Goal: Information Seeking & Learning: Learn about a topic

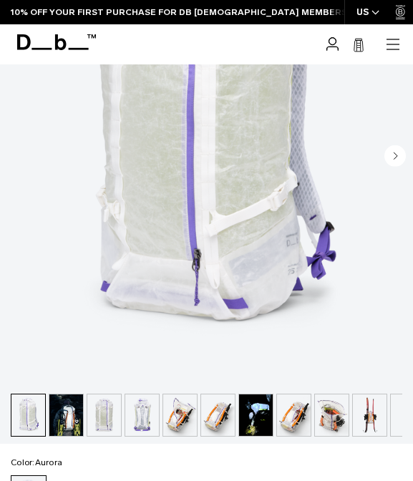
scroll to position [323, 0]
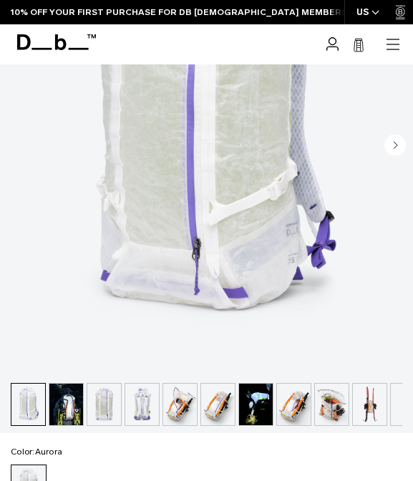
click at [62, 415] on img "button" at bounding box center [66, 405] width 34 height 42
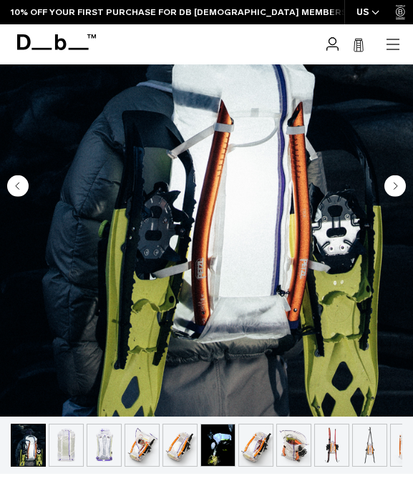
scroll to position [332, 0]
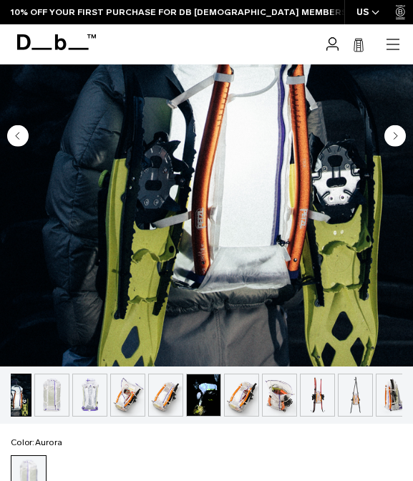
click at [203, 405] on img "button" at bounding box center [204, 395] width 34 height 42
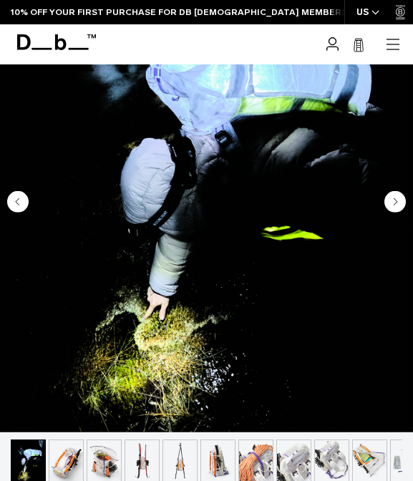
scroll to position [272, 0]
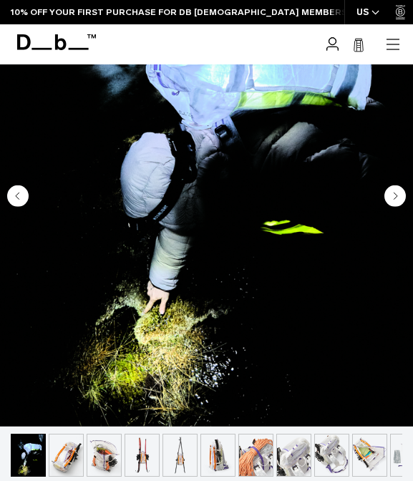
click at [180, 456] on img "button" at bounding box center [180, 456] width 34 height 42
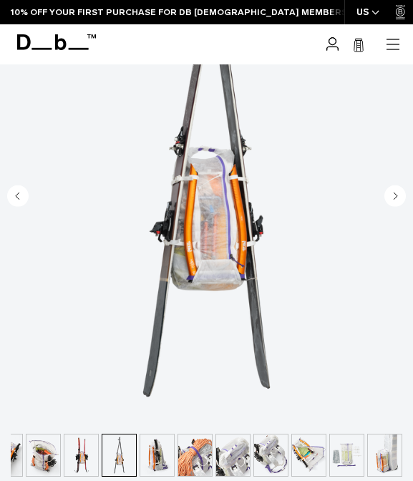
click at [190, 451] on img "button" at bounding box center [195, 456] width 34 height 42
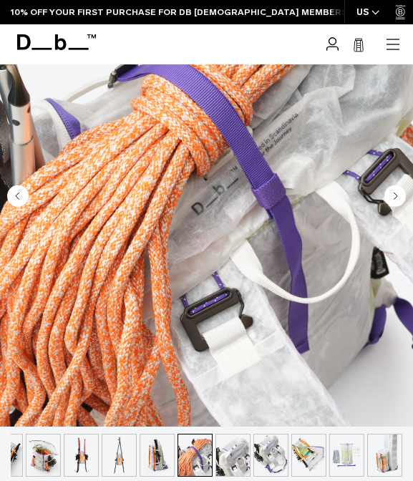
click at [222, 449] on img "button" at bounding box center [233, 456] width 34 height 42
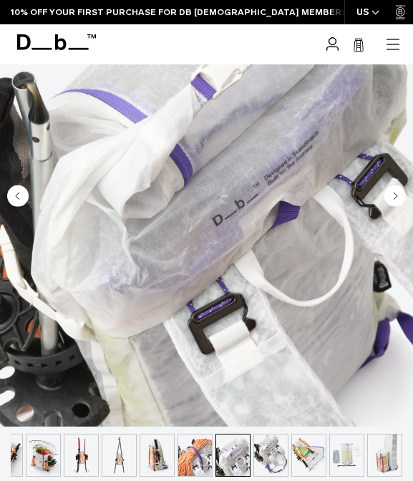
click at [258, 450] on img "button" at bounding box center [271, 456] width 34 height 42
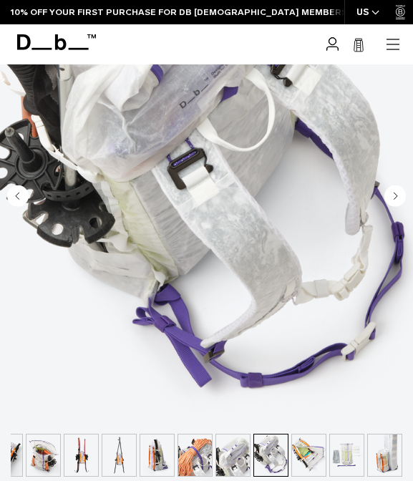
click at [283, 450] on img "button" at bounding box center [271, 456] width 34 height 42
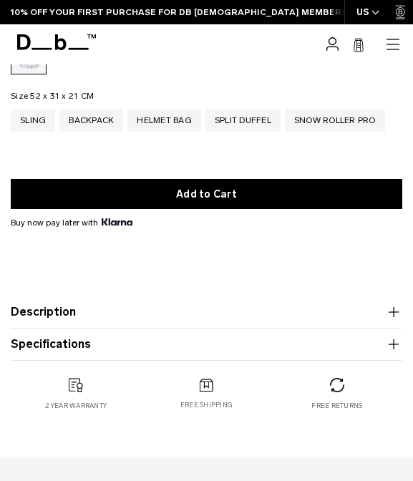
scroll to position [770, 0]
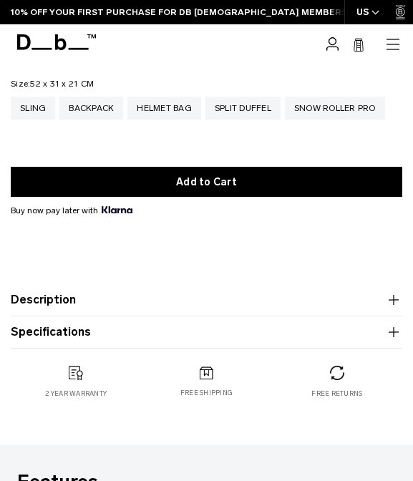
click at [178, 296] on button "Description" at bounding box center [207, 299] width 392 height 17
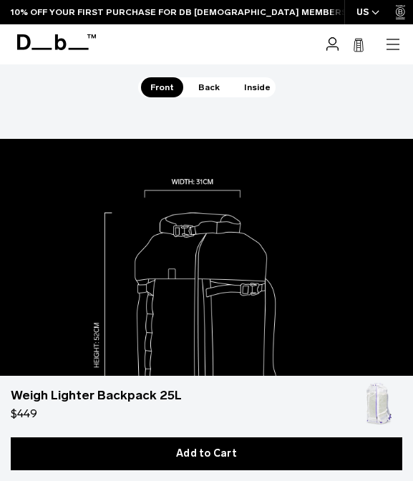
scroll to position [1747, 0]
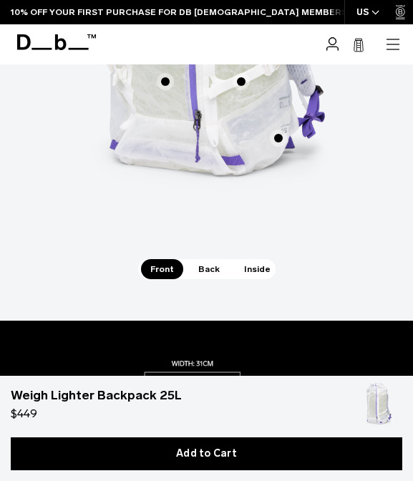
click at [201, 258] on div "Adjustable and interchangeable ski/split board carry straps Adjustable and inte…" at bounding box center [206, 11] width 379 height 494
click at [201, 268] on span "Back" at bounding box center [209, 269] width 40 height 20
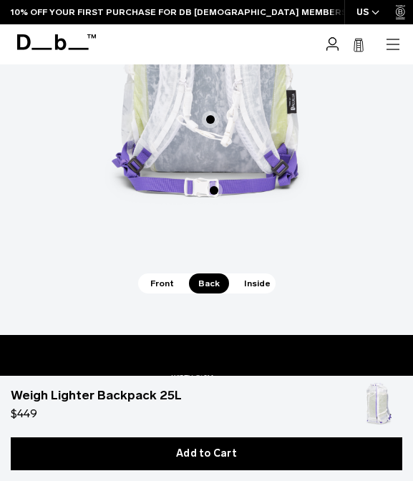
scroll to position [1760, 0]
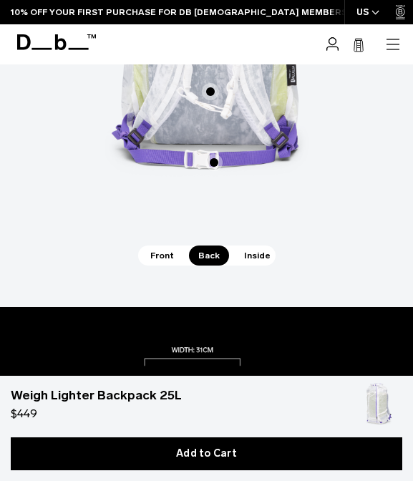
click at [250, 262] on span "Inside" at bounding box center [257, 256] width 45 height 20
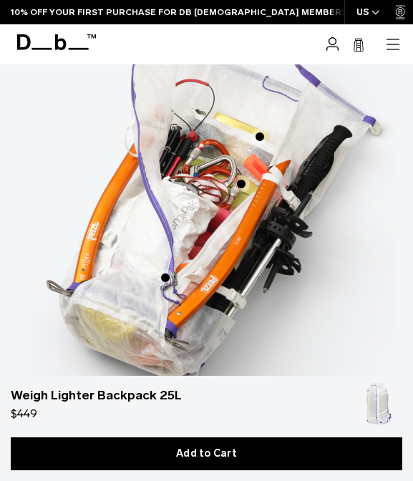
scroll to position [1510, 0]
